Goal: Information Seeking & Learning: Understand process/instructions

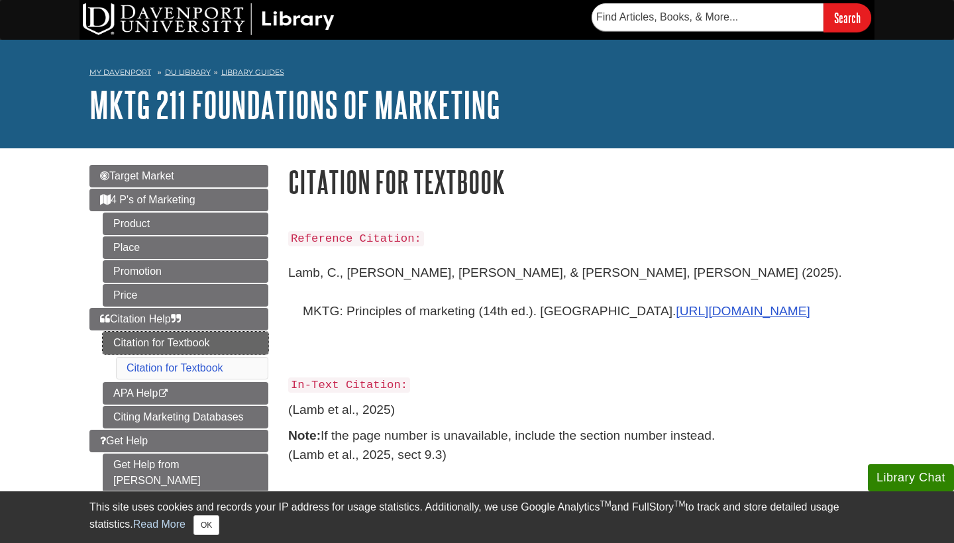
click at [221, 338] on link "Citation for Textbook" at bounding box center [186, 343] width 166 height 23
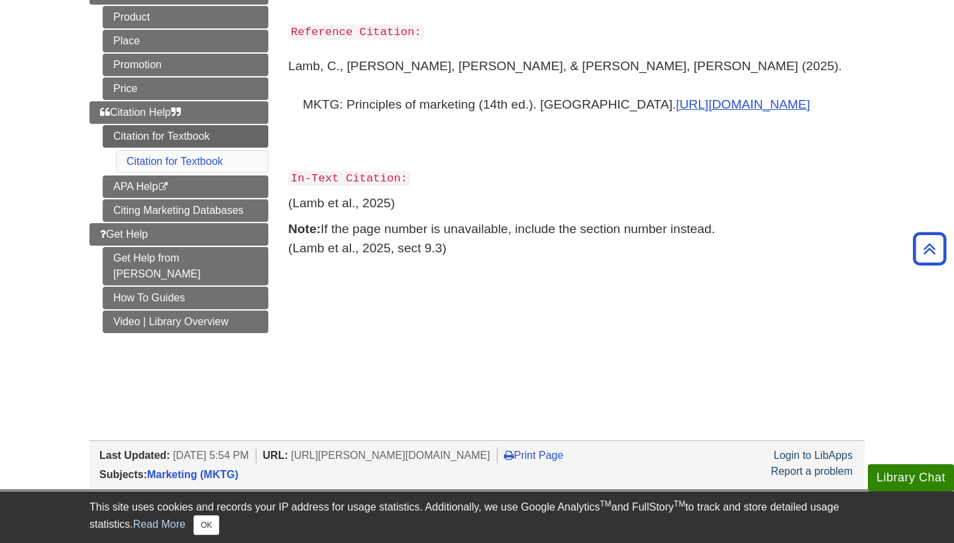
scroll to position [204, 0]
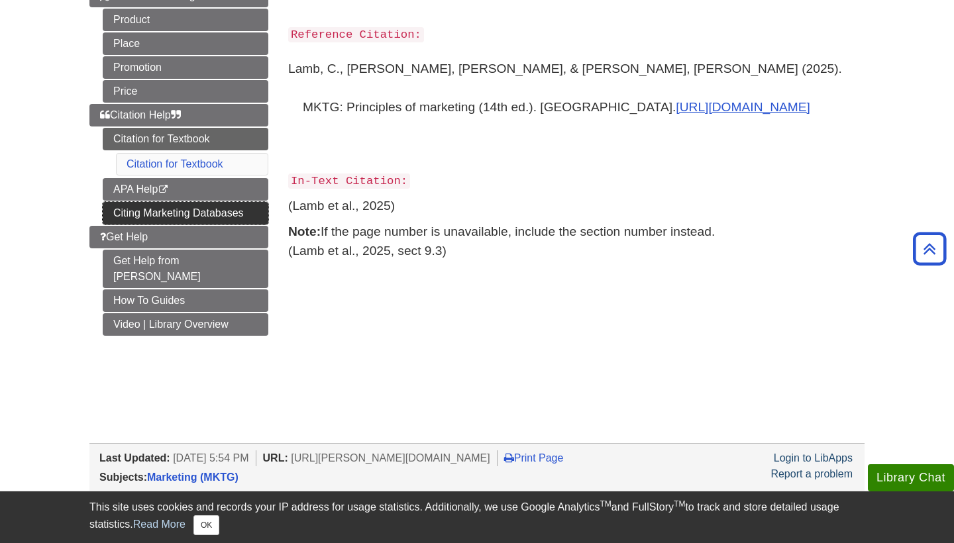
click at [209, 214] on link "Citing Marketing Databases" at bounding box center [186, 213] width 166 height 23
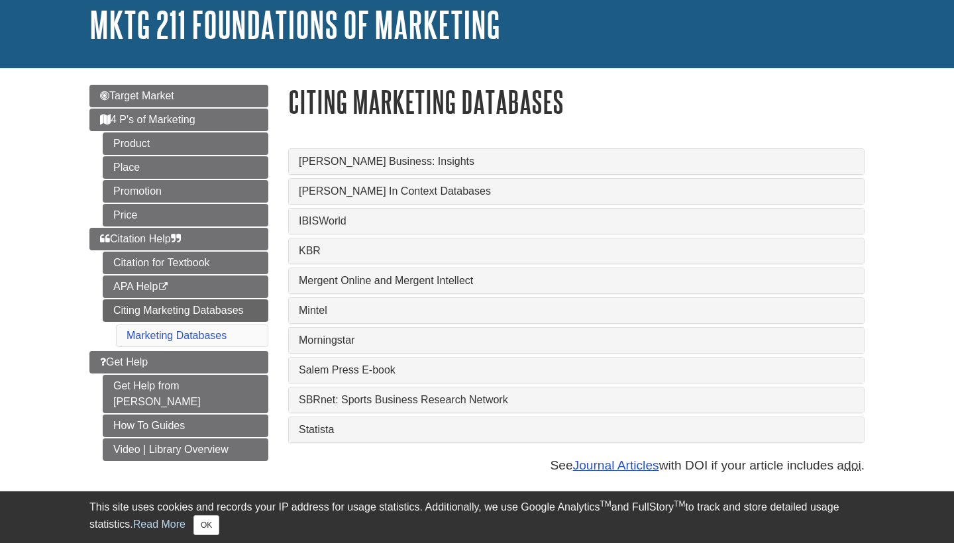
scroll to position [111, 0]
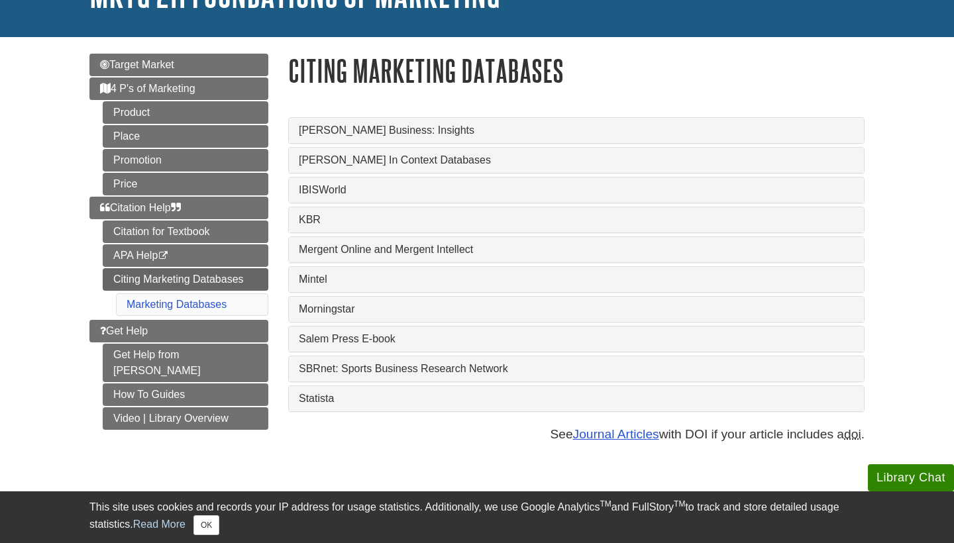
click at [334, 188] on link "IBISWorld" at bounding box center [576, 190] width 555 height 12
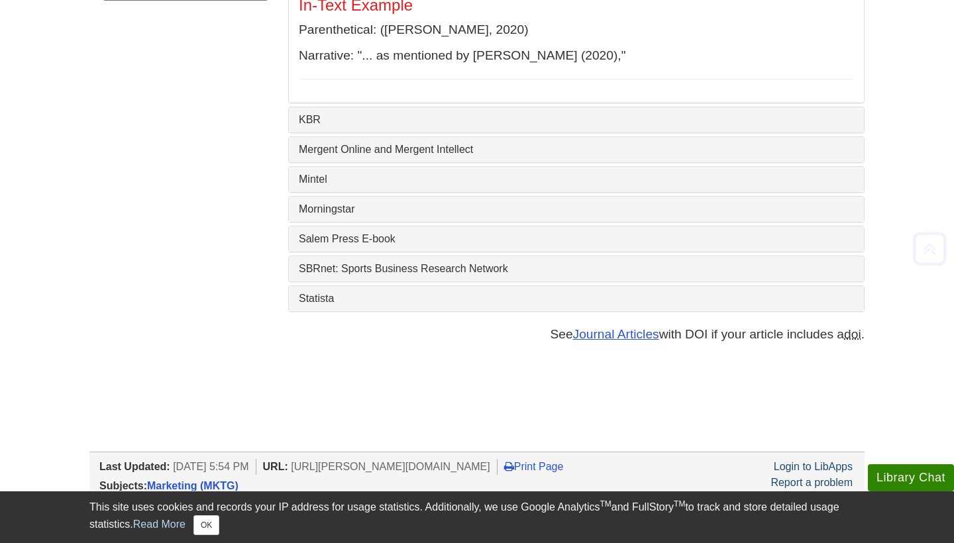
scroll to position [562, 0]
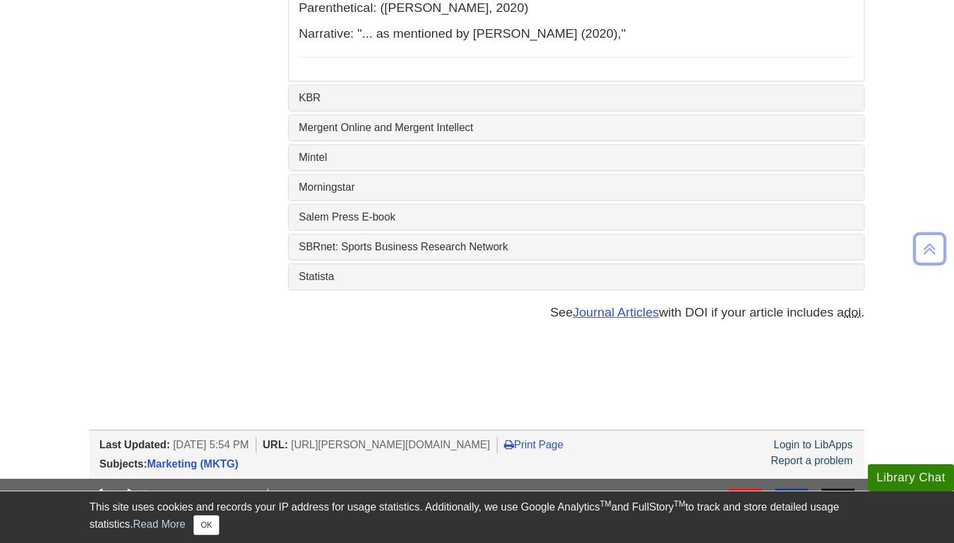
click at [392, 156] on link "Mintel" at bounding box center [576, 158] width 555 height 12
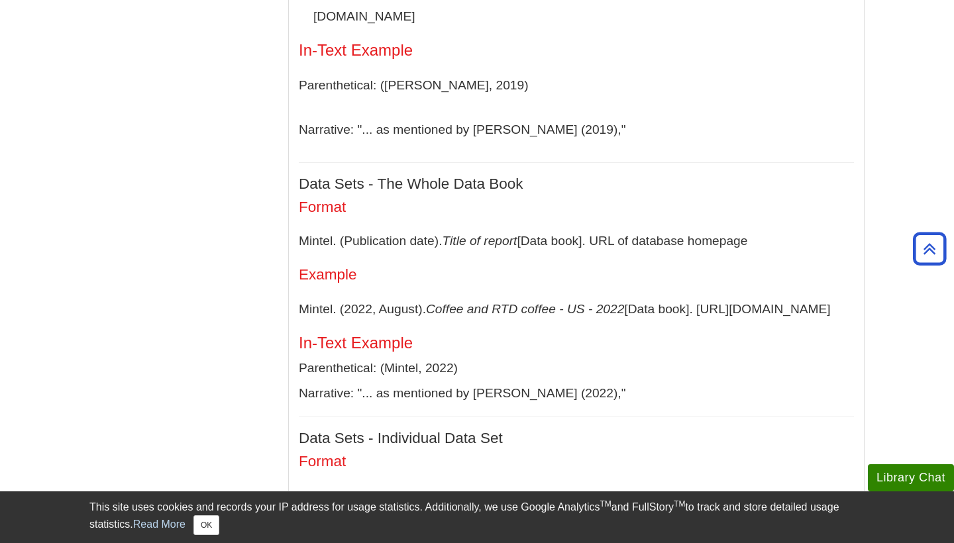
scroll to position [646, 0]
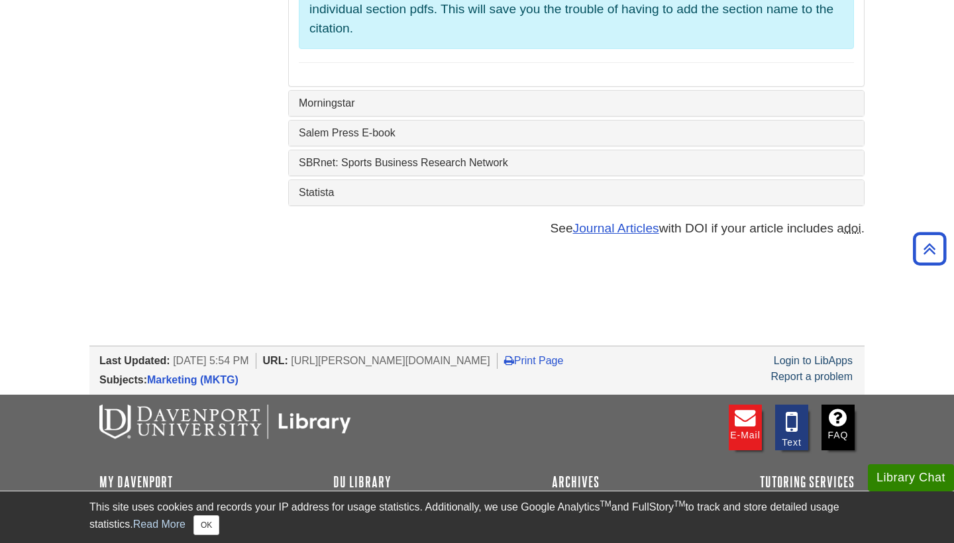
click at [350, 187] on link "Statista" at bounding box center [576, 193] width 555 height 12
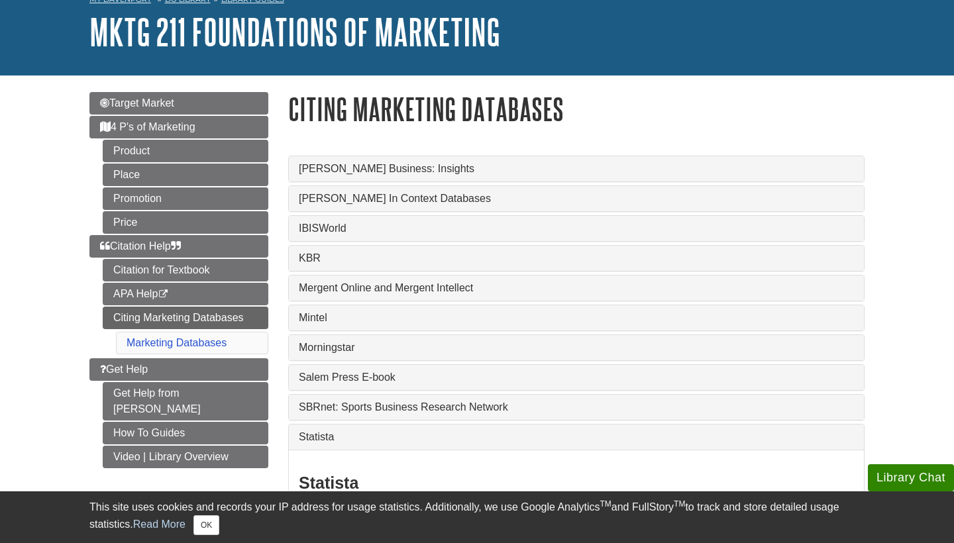
scroll to position [84, 0]
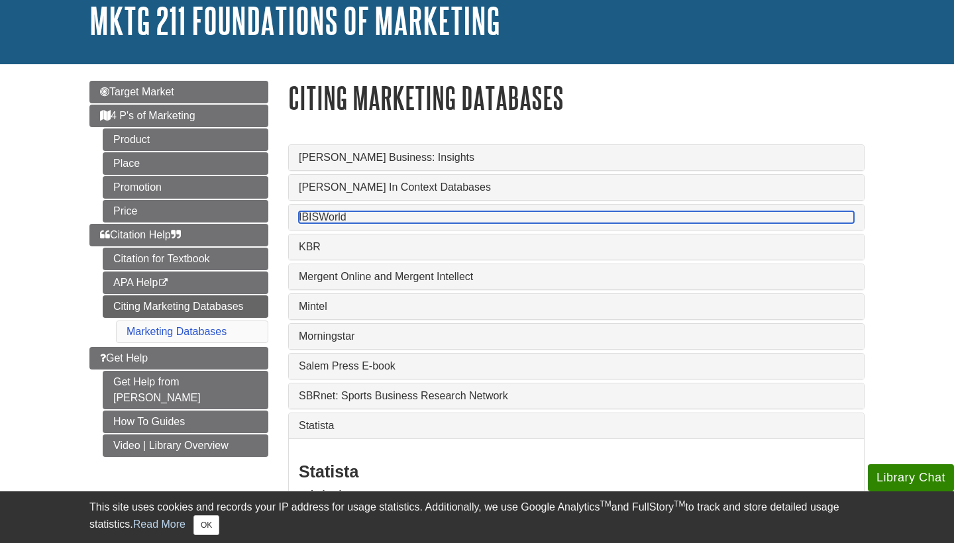
click at [322, 222] on link "IBISWorld" at bounding box center [576, 217] width 555 height 12
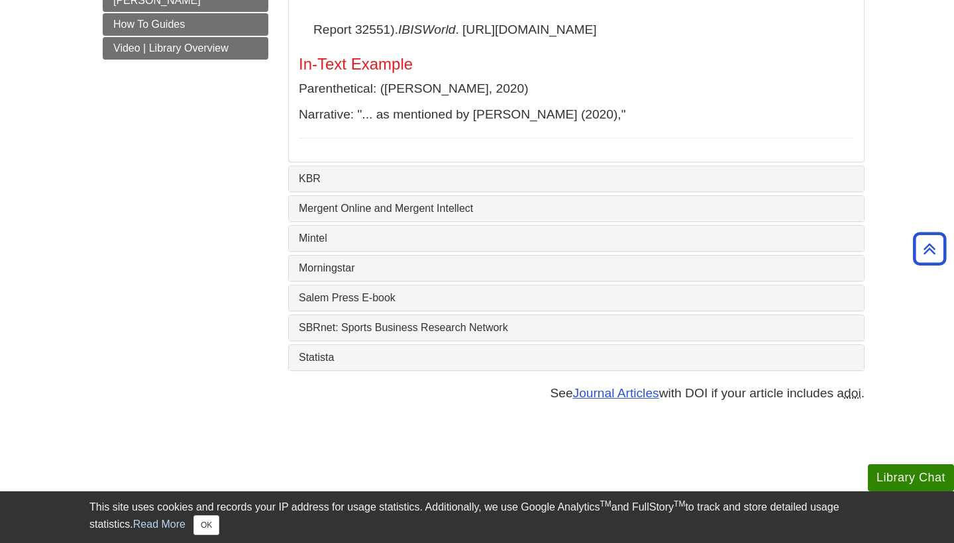
scroll to position [487, 0]
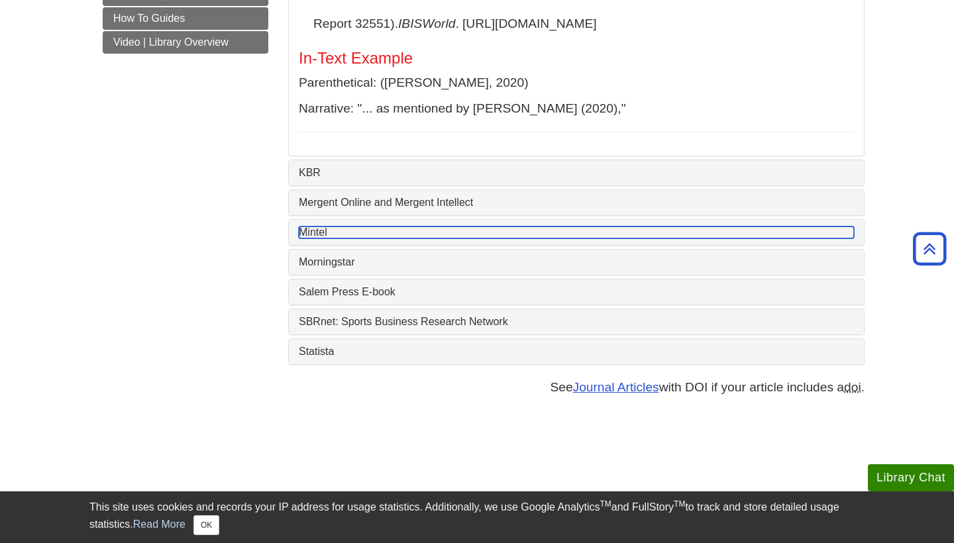
click at [340, 234] on link "Mintel" at bounding box center [576, 233] width 555 height 12
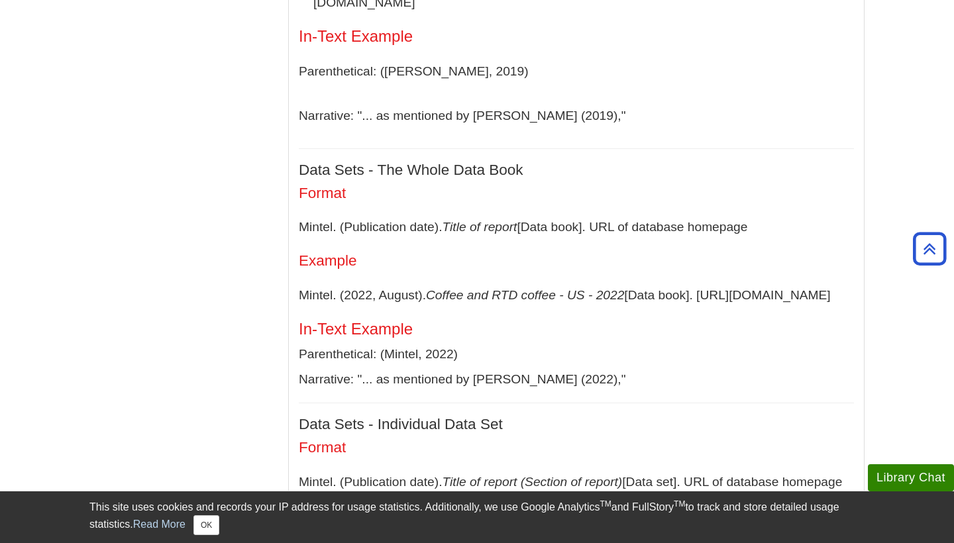
scroll to position [660, 0]
